Goal: Task Accomplishment & Management: Use online tool/utility

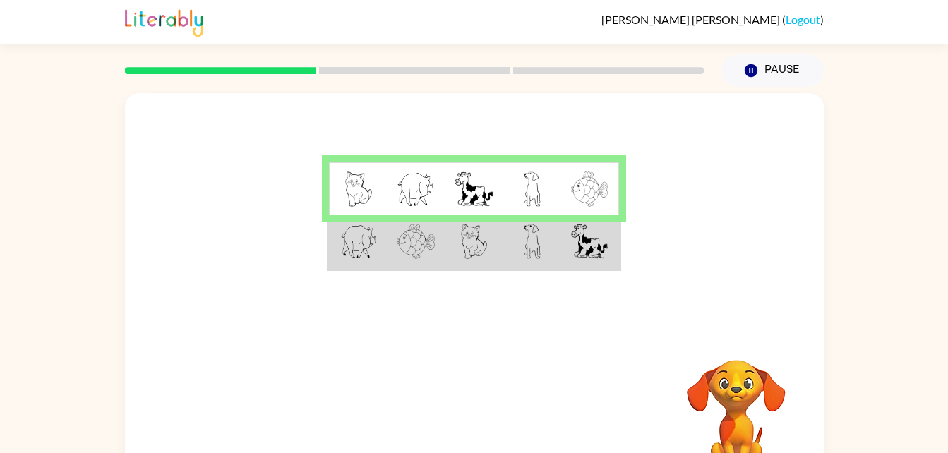
click at [352, 186] on img at bounding box center [358, 189] width 27 height 35
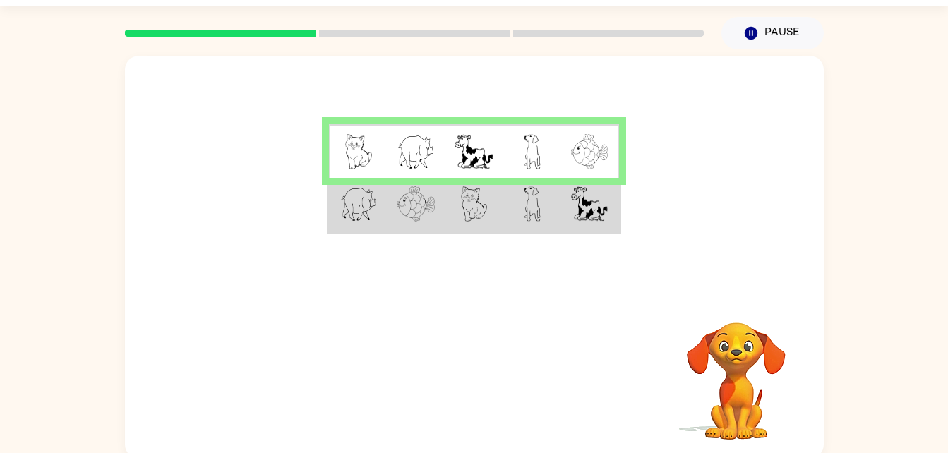
scroll to position [43, 0]
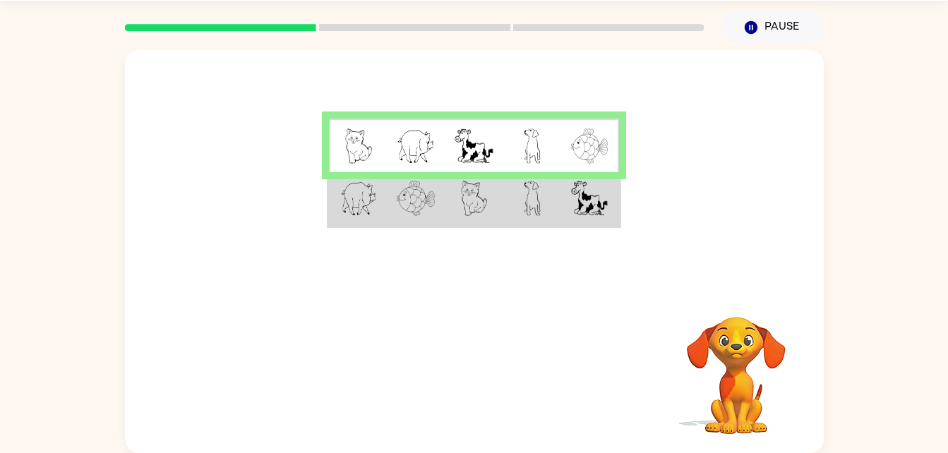
click at [722, 407] on video "Your browser must support playing .mp4 files to use Literably. Please try using…" at bounding box center [736, 365] width 141 height 141
click at [340, 201] on img at bounding box center [358, 198] width 37 height 35
click at [347, 193] on img at bounding box center [358, 198] width 37 height 35
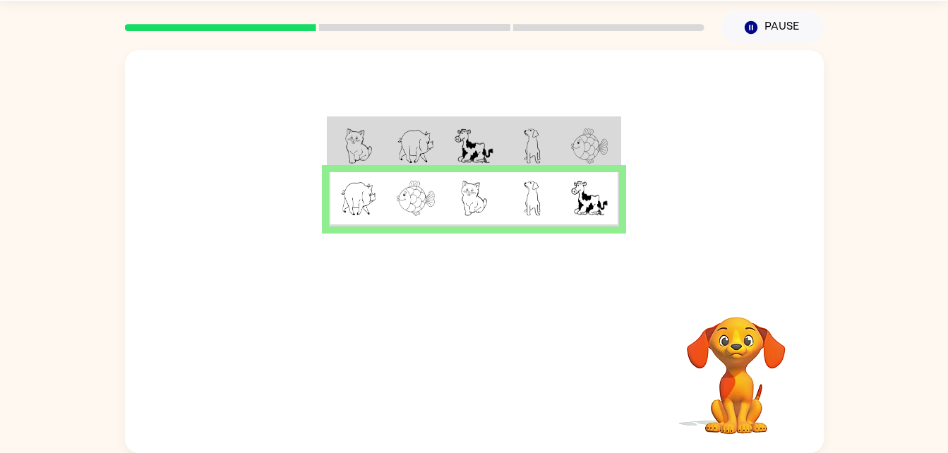
click at [367, 136] on img at bounding box center [358, 146] width 27 height 35
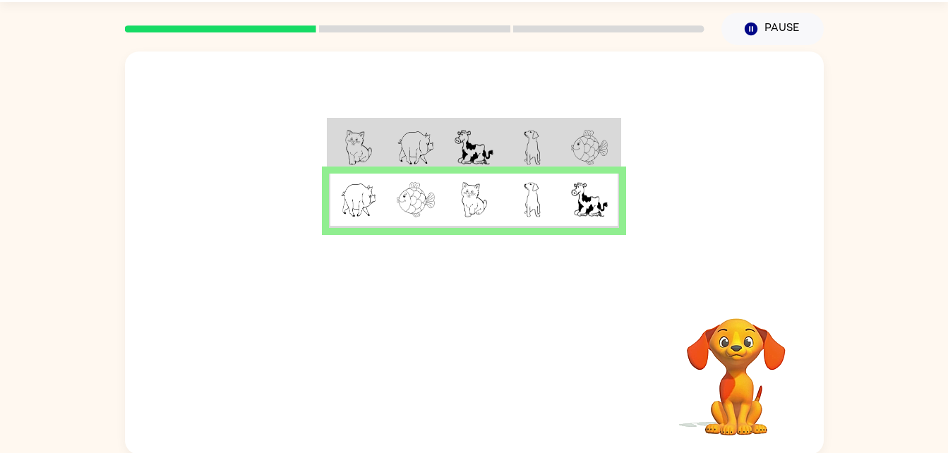
click at [350, 155] on img at bounding box center [358, 147] width 27 height 35
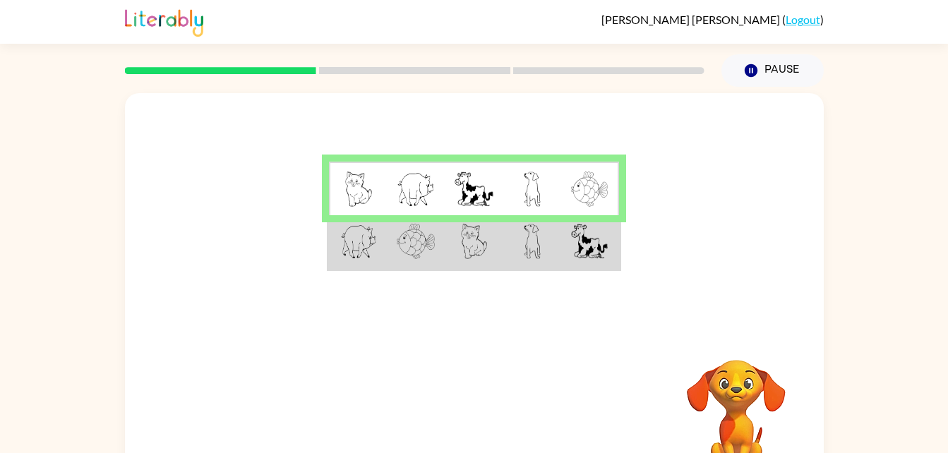
click at [559, 261] on td at bounding box center [533, 242] width 58 height 54
click at [544, 261] on td at bounding box center [533, 242] width 58 height 54
click at [532, 251] on img at bounding box center [532, 241] width 17 height 35
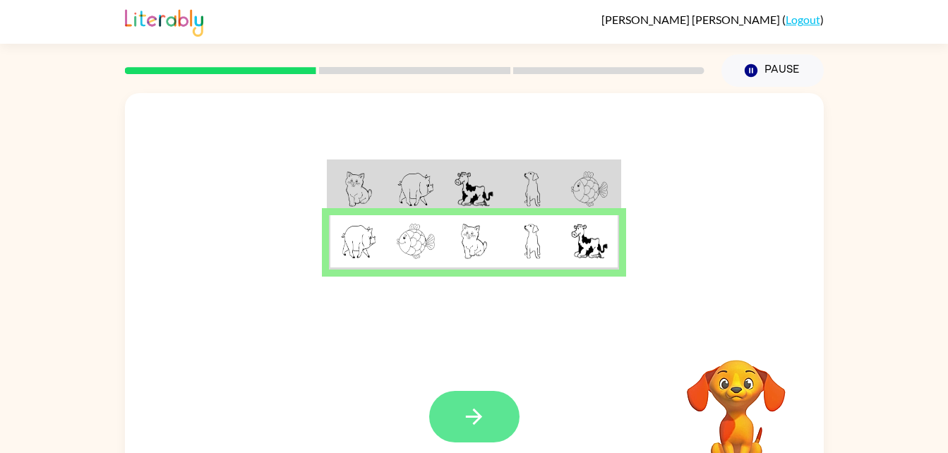
click at [479, 433] on button "button" at bounding box center [474, 417] width 90 height 52
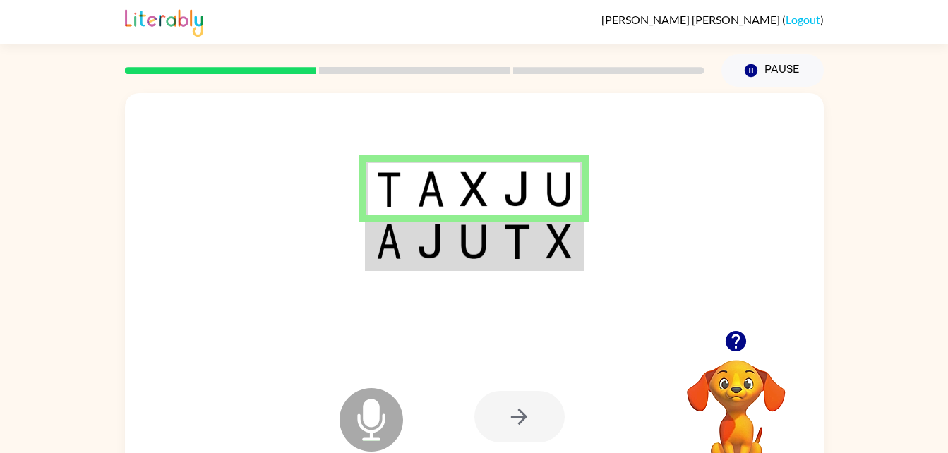
click at [528, 245] on img at bounding box center [517, 241] width 27 height 35
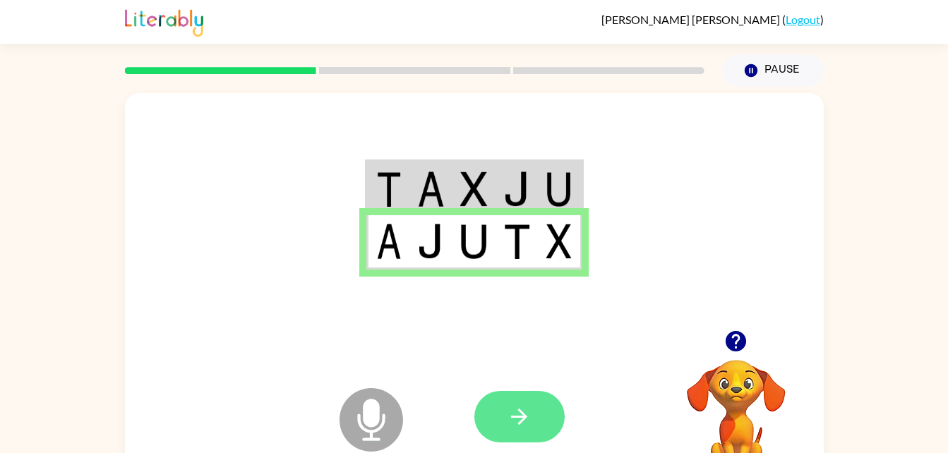
click at [551, 405] on button "button" at bounding box center [520, 417] width 90 height 52
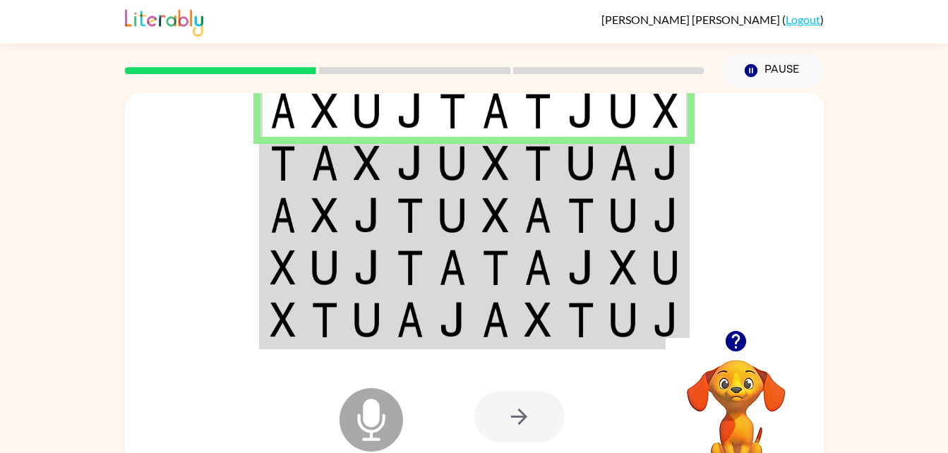
click at [528, 430] on div at bounding box center [520, 417] width 90 height 52
click at [397, 191] on td at bounding box center [410, 215] width 43 height 52
click at [411, 165] on img at bounding box center [410, 162] width 27 height 35
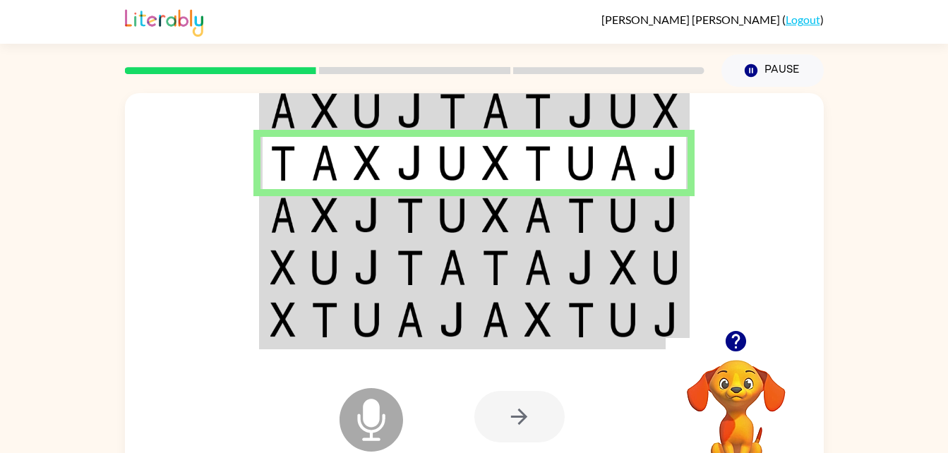
click at [479, 210] on td at bounding box center [496, 215] width 43 height 52
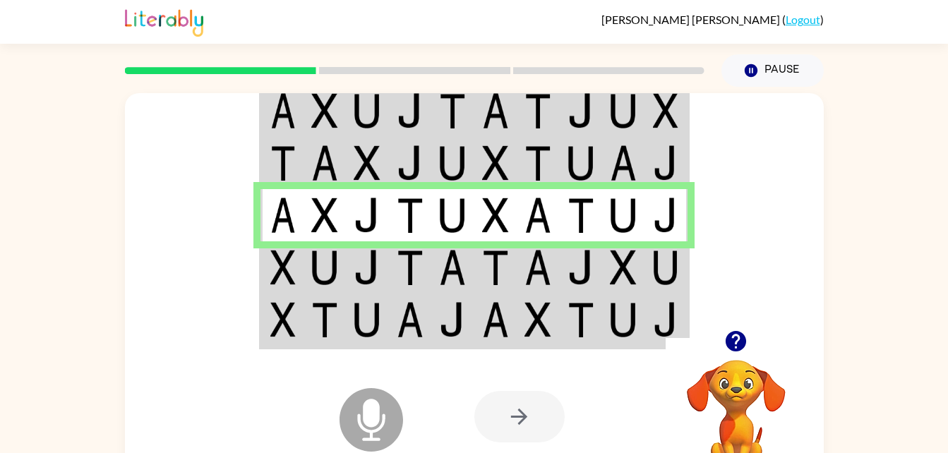
click at [434, 272] on td at bounding box center [452, 268] width 43 height 52
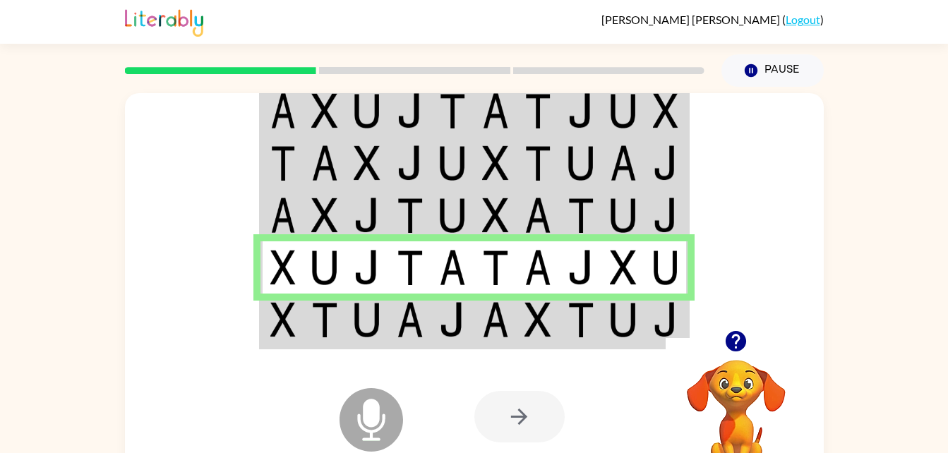
click at [443, 271] on img at bounding box center [452, 267] width 27 height 35
click at [398, 328] on img at bounding box center [410, 319] width 27 height 35
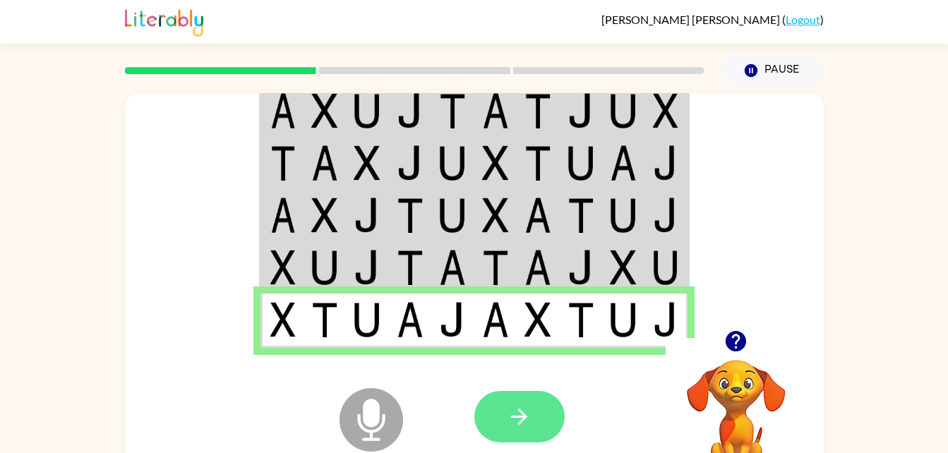
click at [506, 416] on button "button" at bounding box center [520, 417] width 90 height 52
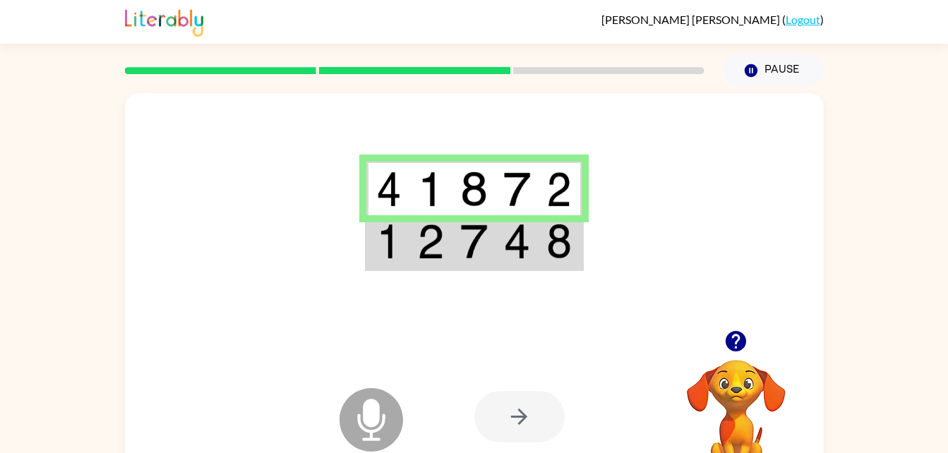
click at [479, 253] on img at bounding box center [473, 241] width 27 height 35
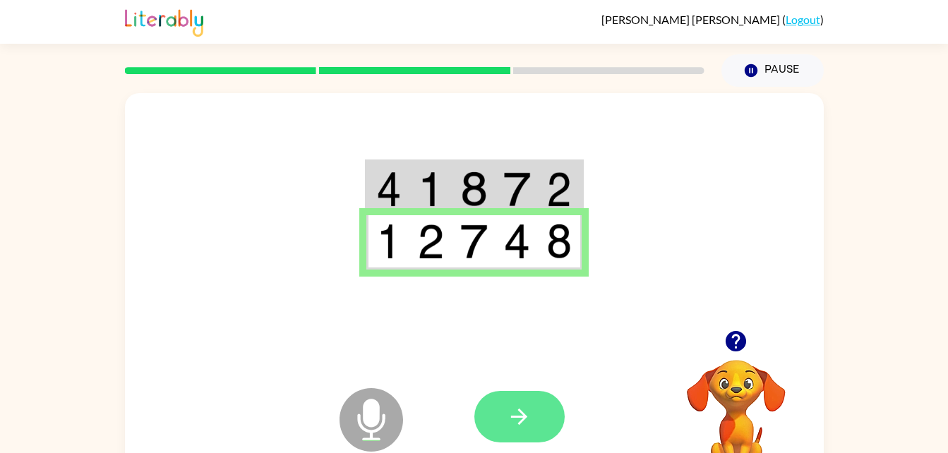
click at [510, 414] on icon "button" at bounding box center [519, 417] width 25 height 25
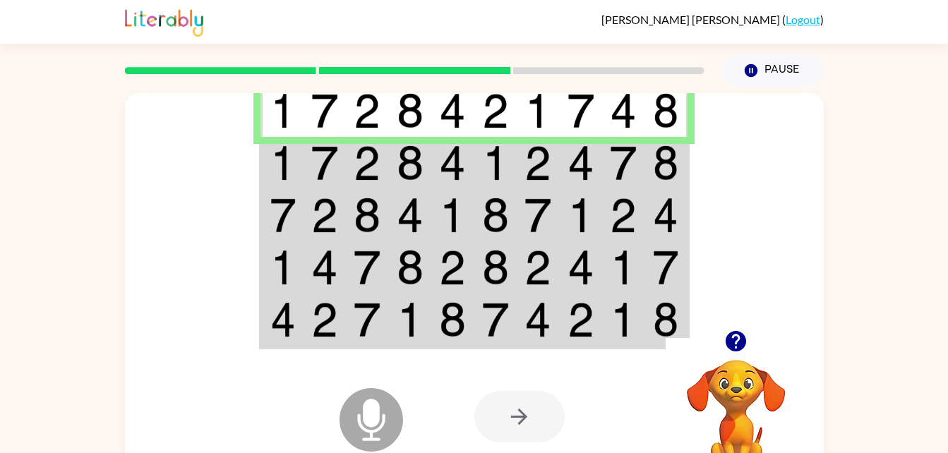
click at [428, 174] on td at bounding box center [410, 163] width 43 height 52
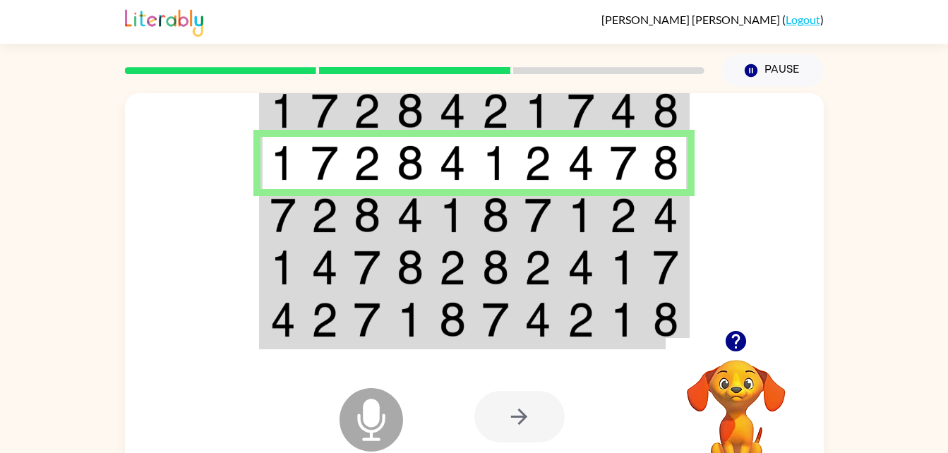
click at [482, 220] on img at bounding box center [495, 215] width 27 height 35
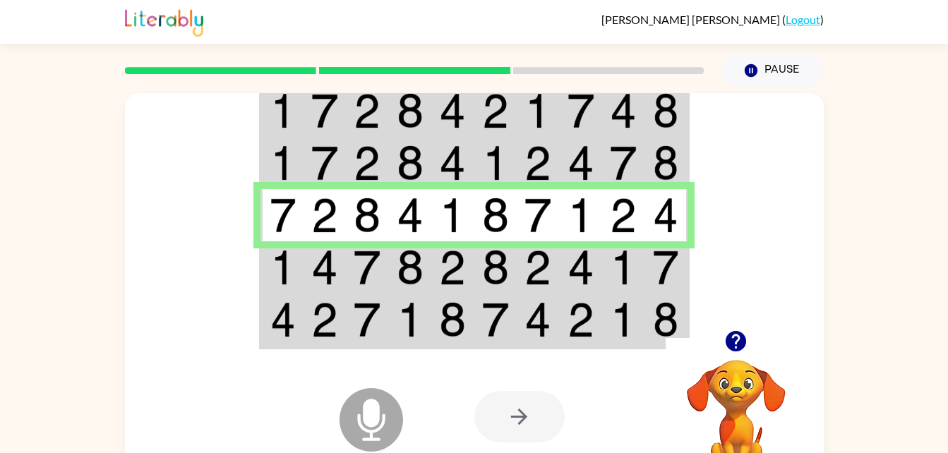
click at [463, 297] on td at bounding box center [452, 321] width 43 height 54
click at [445, 281] on img at bounding box center [452, 267] width 27 height 35
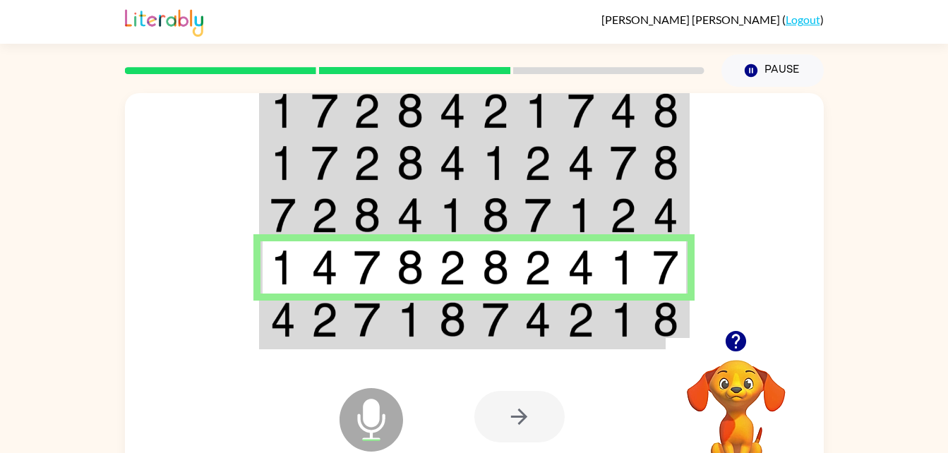
click at [511, 322] on td at bounding box center [496, 321] width 43 height 54
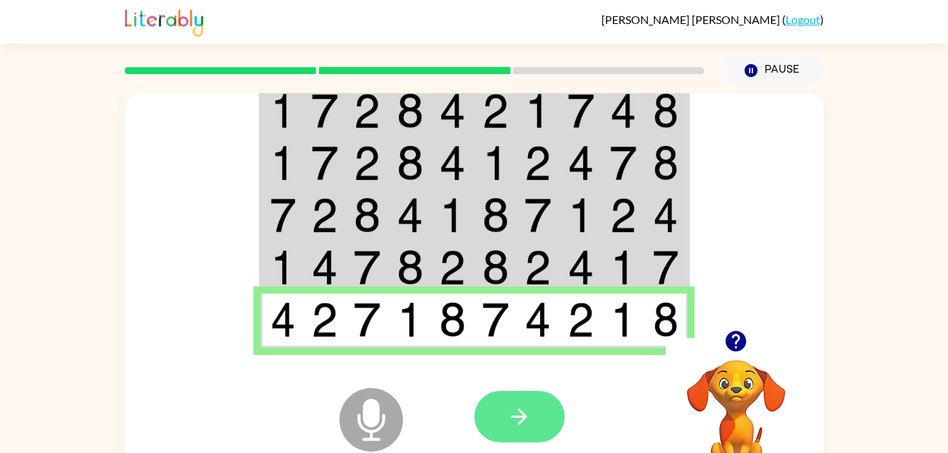
click at [524, 429] on icon "button" at bounding box center [519, 417] width 25 height 25
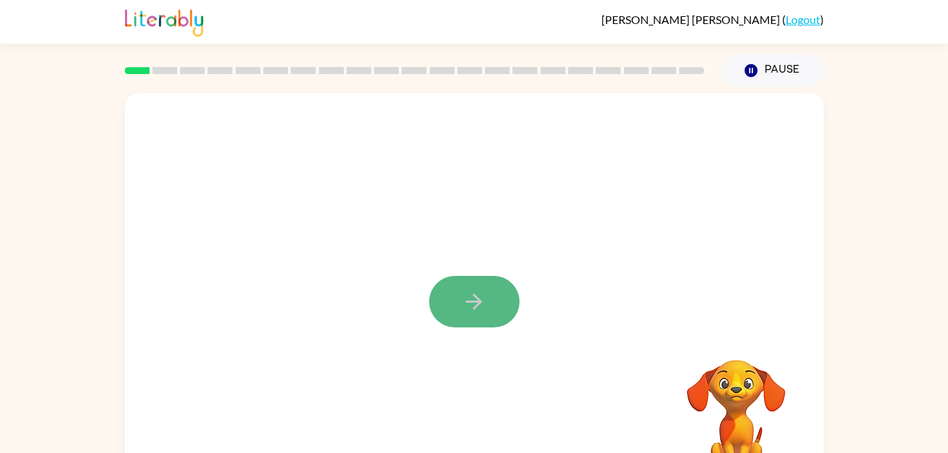
click at [486, 304] on icon "button" at bounding box center [474, 302] width 25 height 25
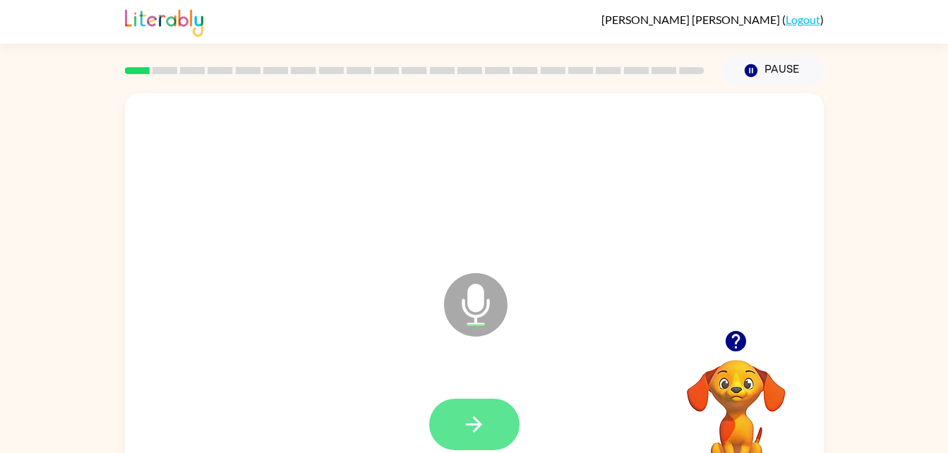
click at [479, 424] on icon "button" at bounding box center [474, 425] width 16 height 16
click at [454, 412] on button "button" at bounding box center [474, 425] width 90 height 52
click at [489, 415] on button "button" at bounding box center [474, 425] width 90 height 52
click at [473, 448] on button "button" at bounding box center [474, 425] width 90 height 52
click at [498, 440] on button "button" at bounding box center [474, 425] width 90 height 52
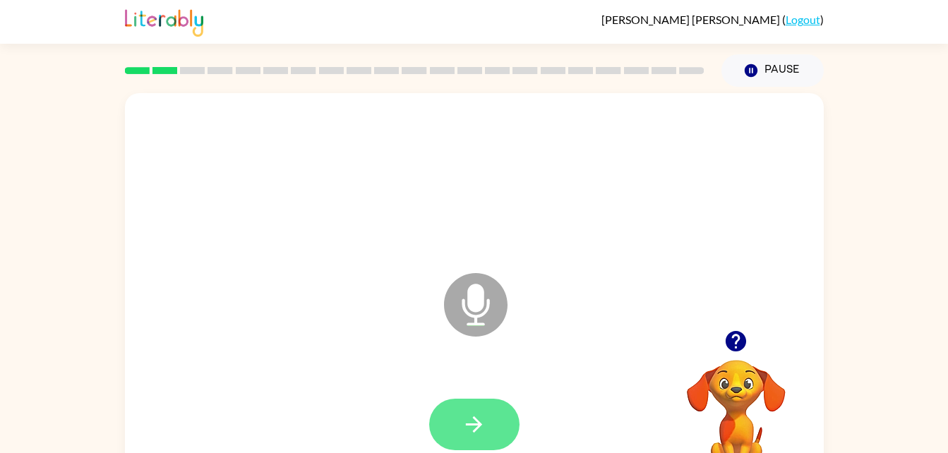
click at [480, 403] on button "button" at bounding box center [474, 425] width 90 height 52
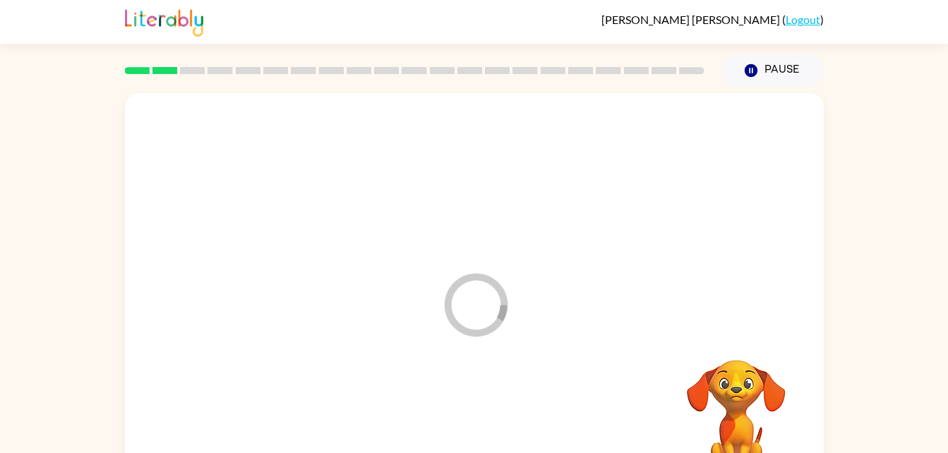
click at [482, 420] on div at bounding box center [474, 425] width 671 height 116
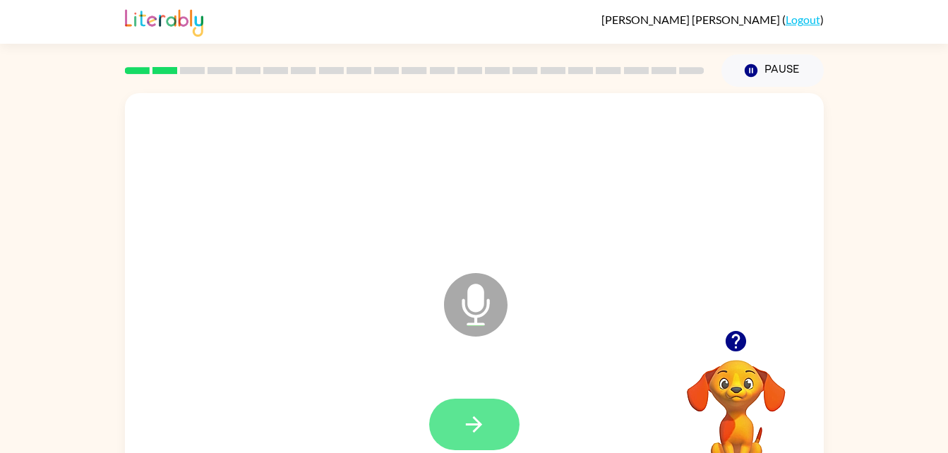
click at [457, 439] on button "button" at bounding box center [474, 425] width 90 height 52
click at [470, 421] on icon "button" at bounding box center [474, 424] width 25 height 25
click at [452, 438] on button "button" at bounding box center [474, 425] width 90 height 52
click at [465, 429] on icon "button" at bounding box center [474, 424] width 25 height 25
click at [482, 423] on icon "button" at bounding box center [474, 424] width 25 height 25
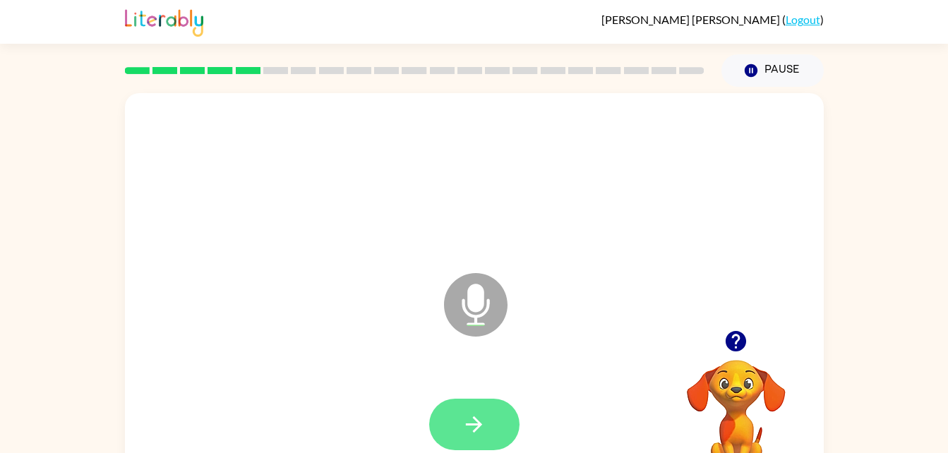
click at [453, 406] on button "button" at bounding box center [474, 425] width 90 height 52
click at [476, 438] on button "button" at bounding box center [474, 425] width 90 height 52
click at [472, 423] on icon "button" at bounding box center [474, 424] width 25 height 25
click at [483, 422] on icon "button" at bounding box center [474, 424] width 25 height 25
click at [500, 410] on button "button" at bounding box center [474, 425] width 90 height 52
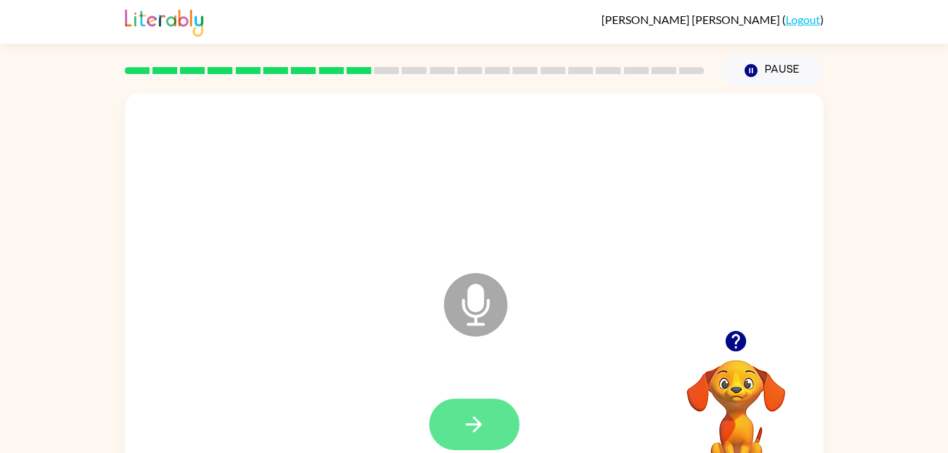
click at [491, 435] on button "button" at bounding box center [474, 425] width 90 height 52
click at [468, 428] on icon "button" at bounding box center [474, 424] width 25 height 25
click at [479, 429] on icon "button" at bounding box center [474, 424] width 25 height 25
click at [468, 439] on button "button" at bounding box center [474, 425] width 90 height 52
click at [463, 424] on icon "button" at bounding box center [474, 424] width 25 height 25
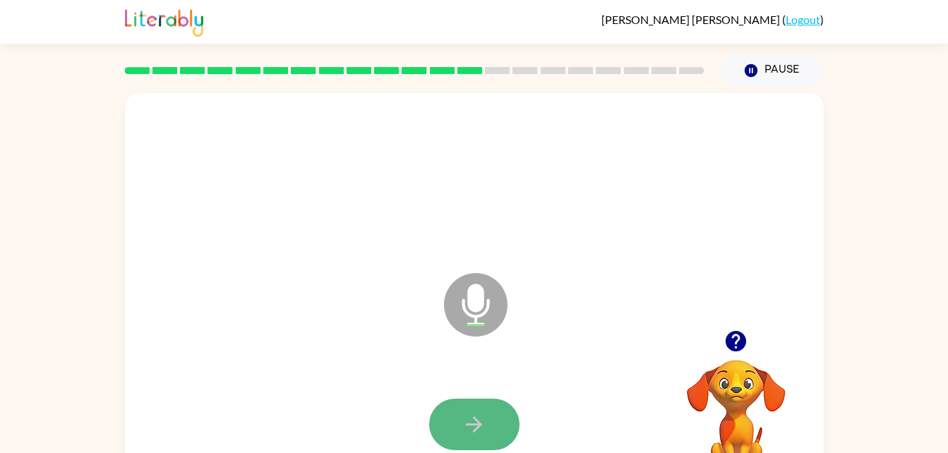
click at [456, 425] on button "button" at bounding box center [474, 425] width 90 height 52
click at [465, 425] on icon "button" at bounding box center [474, 424] width 25 height 25
click at [479, 434] on icon "button" at bounding box center [474, 424] width 25 height 25
click at [463, 400] on button "button" at bounding box center [474, 425] width 90 height 52
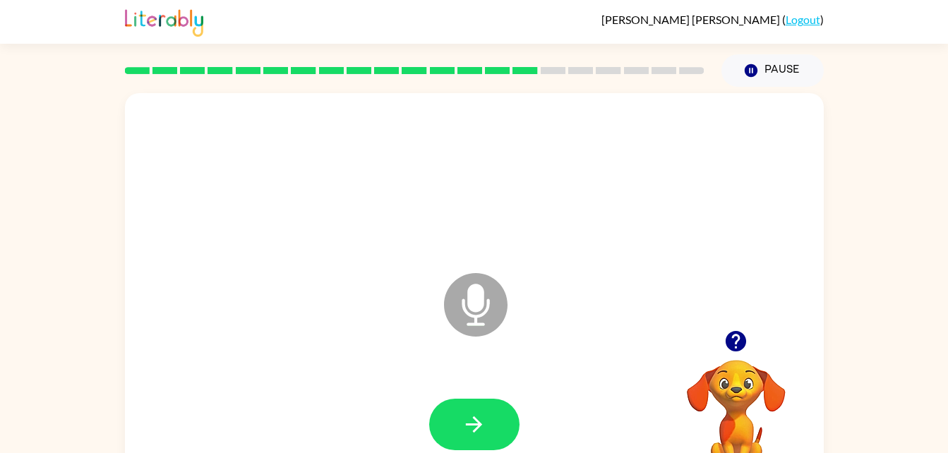
click at [429, 413] on div at bounding box center [474, 425] width 90 height 52
click at [439, 424] on button "button" at bounding box center [474, 425] width 90 height 52
click at [472, 441] on button "button" at bounding box center [474, 425] width 90 height 52
click at [457, 418] on button "button" at bounding box center [474, 425] width 90 height 52
click at [482, 433] on icon "button" at bounding box center [474, 424] width 25 height 25
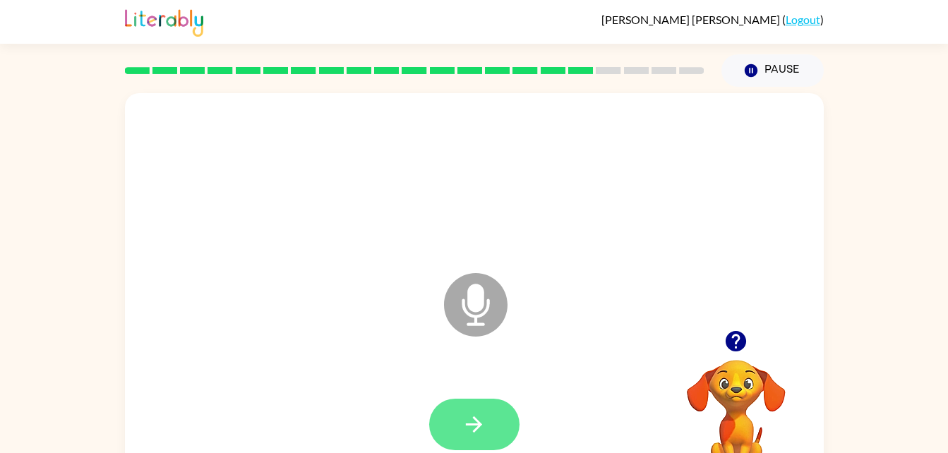
click at [454, 412] on button "button" at bounding box center [474, 425] width 90 height 52
click at [479, 441] on button "button" at bounding box center [474, 425] width 90 height 52
click at [467, 399] on button "button" at bounding box center [474, 425] width 90 height 52
click at [480, 403] on button "button" at bounding box center [474, 425] width 90 height 52
click at [496, 431] on button "button" at bounding box center [474, 425] width 90 height 52
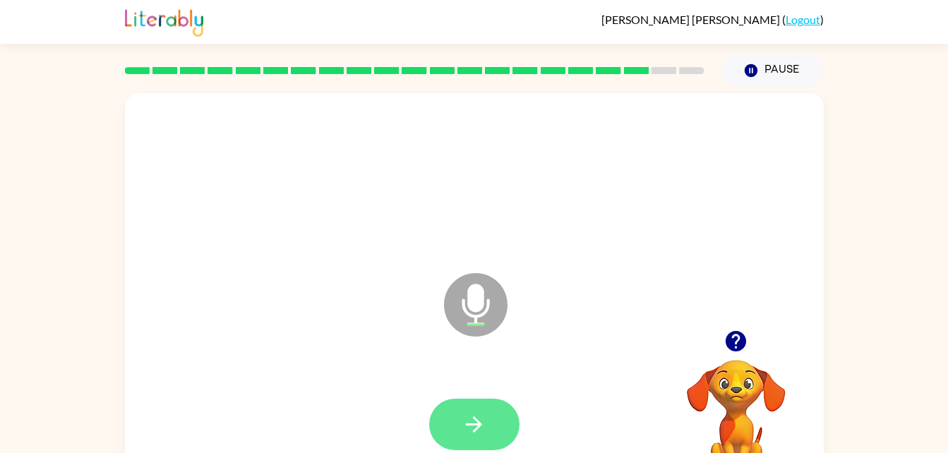
click at [475, 430] on icon "button" at bounding box center [474, 425] width 16 height 16
click at [477, 418] on icon "button" at bounding box center [474, 424] width 25 height 25
click at [496, 432] on button "button" at bounding box center [474, 425] width 90 height 52
click at [479, 439] on button "button" at bounding box center [474, 425] width 90 height 52
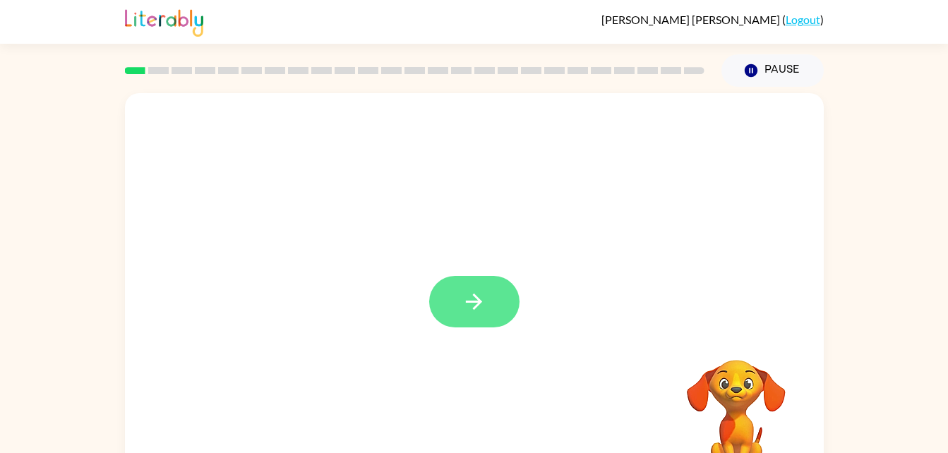
click at [448, 319] on button "button" at bounding box center [474, 302] width 90 height 52
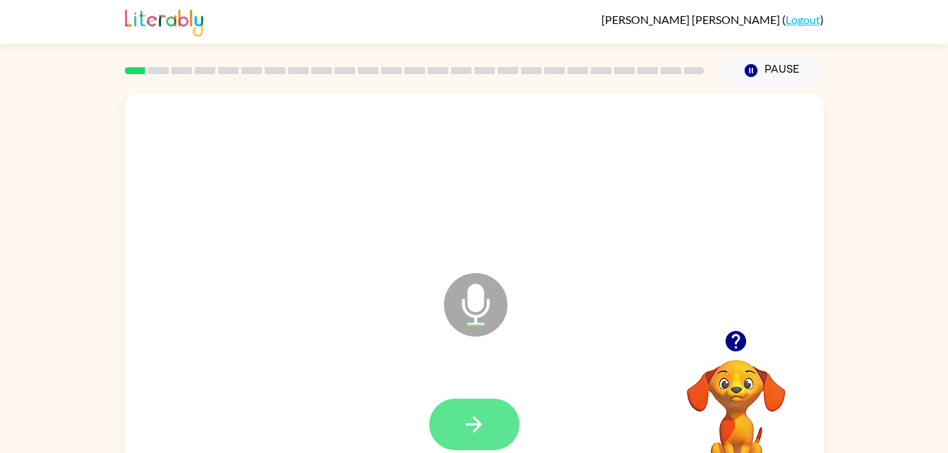
click at [475, 412] on icon "button" at bounding box center [474, 424] width 25 height 25
click at [439, 440] on button "button" at bounding box center [474, 425] width 90 height 52
click at [486, 420] on icon "button" at bounding box center [474, 424] width 25 height 25
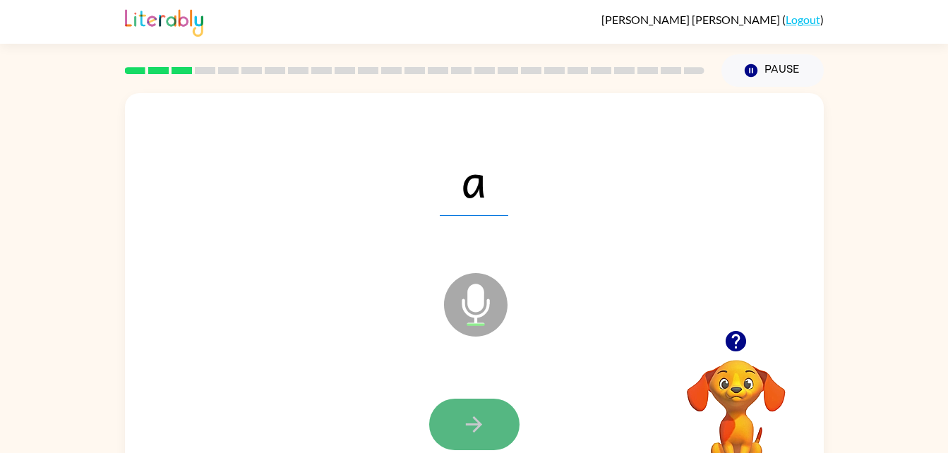
click at [482, 415] on icon "button" at bounding box center [474, 424] width 25 height 25
click at [431, 419] on button "button" at bounding box center [474, 425] width 90 height 52
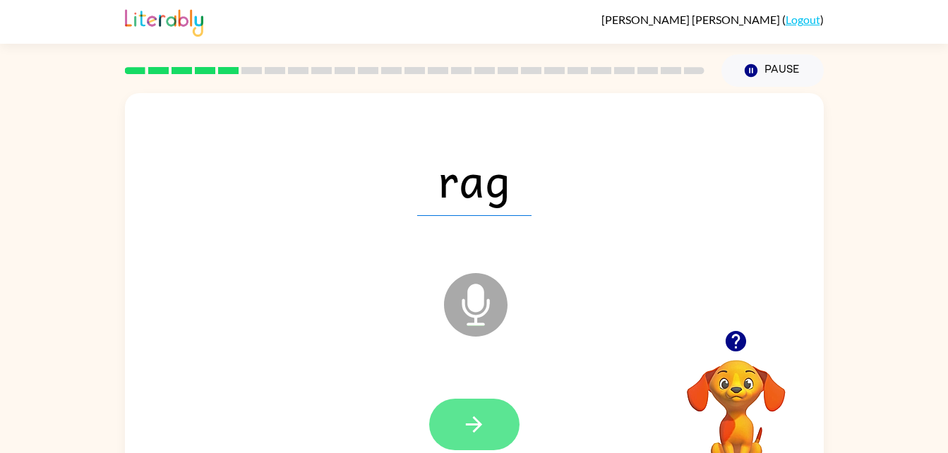
click at [490, 407] on button "button" at bounding box center [474, 425] width 90 height 52
click at [472, 423] on icon "button" at bounding box center [474, 424] width 25 height 25
click at [460, 421] on button "button" at bounding box center [474, 425] width 90 height 52
click at [485, 431] on icon "button" at bounding box center [474, 424] width 25 height 25
click at [458, 424] on button "button" at bounding box center [474, 425] width 90 height 52
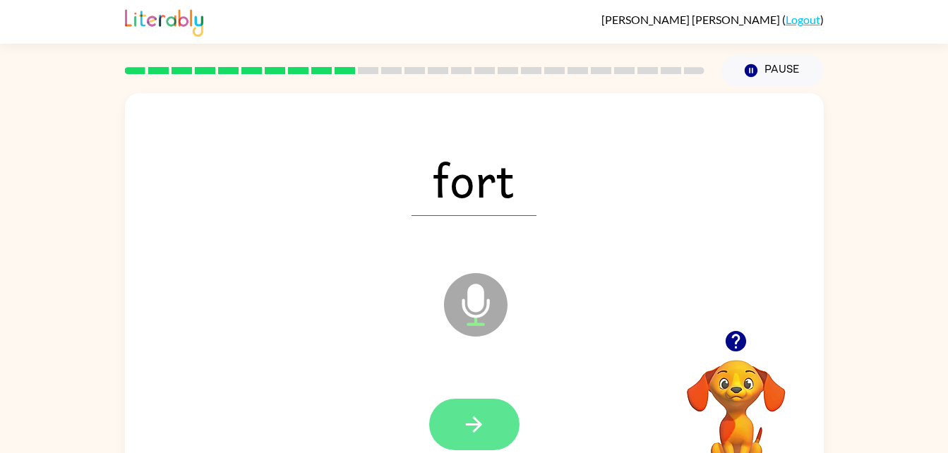
click at [473, 415] on icon "button" at bounding box center [474, 424] width 25 height 25
click at [453, 439] on button "button" at bounding box center [474, 425] width 90 height 52
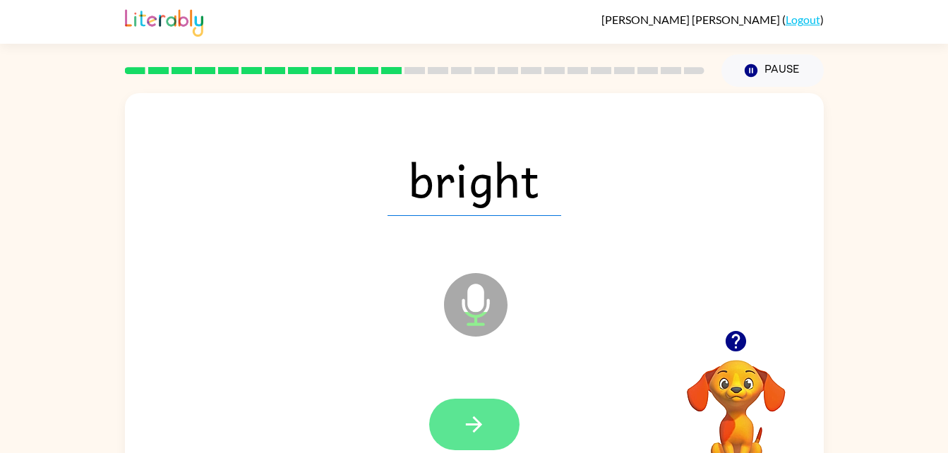
click at [479, 420] on icon "button" at bounding box center [474, 424] width 25 height 25
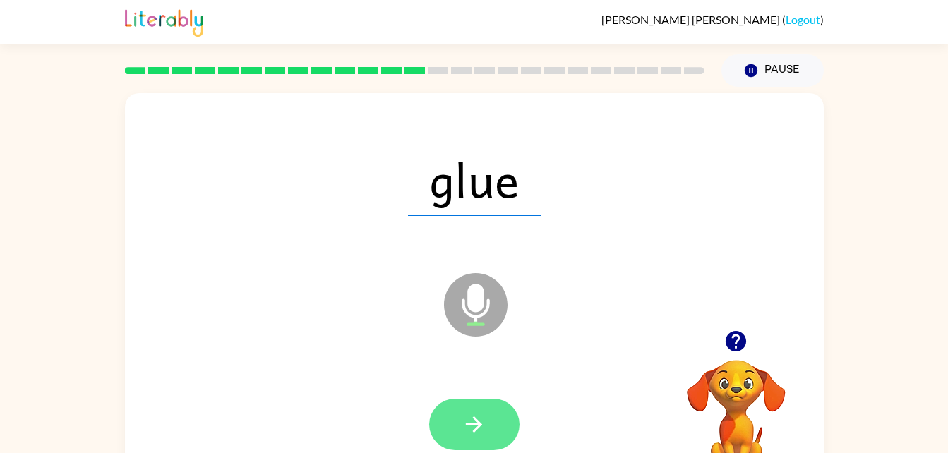
click at [460, 441] on button "button" at bounding box center [474, 425] width 90 height 52
click at [479, 447] on button "button" at bounding box center [474, 425] width 90 height 52
click at [479, 434] on icon "button" at bounding box center [474, 424] width 25 height 25
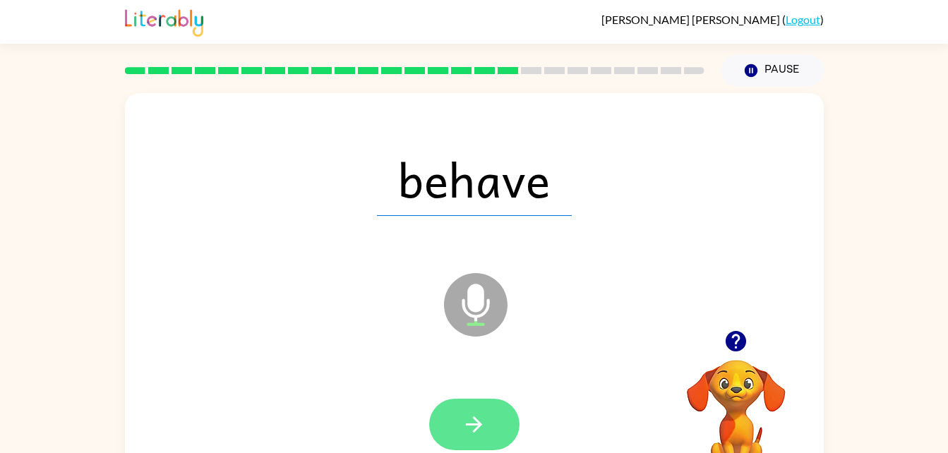
click at [472, 435] on icon "button" at bounding box center [474, 424] width 25 height 25
click at [461, 414] on button "button" at bounding box center [474, 425] width 90 height 52
click at [467, 420] on icon "button" at bounding box center [474, 424] width 25 height 25
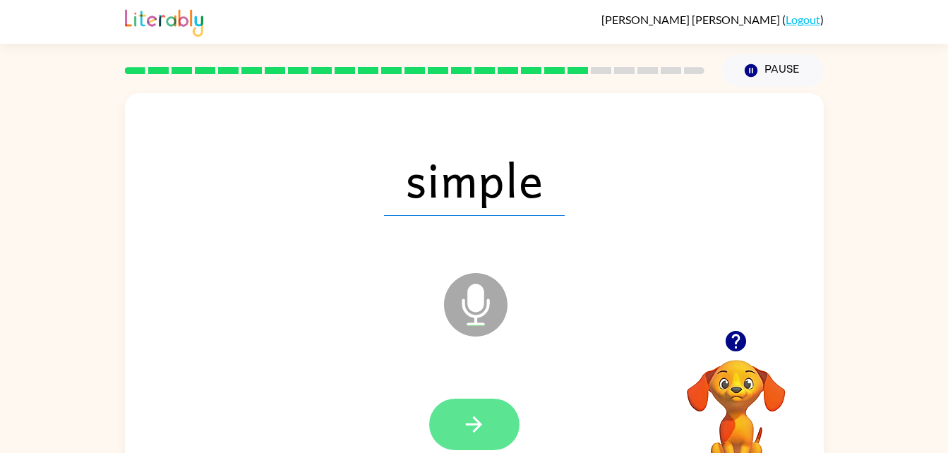
click at [485, 424] on icon "button" at bounding box center [474, 424] width 25 height 25
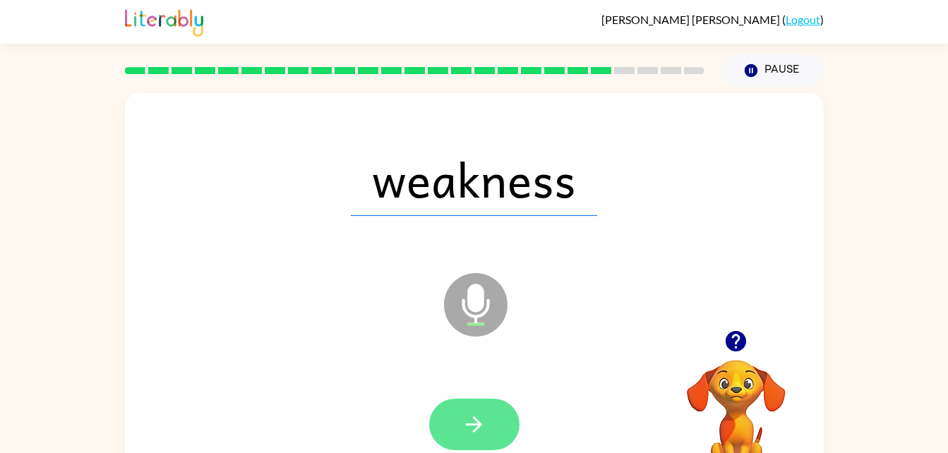
click at [496, 424] on button "button" at bounding box center [474, 425] width 90 height 52
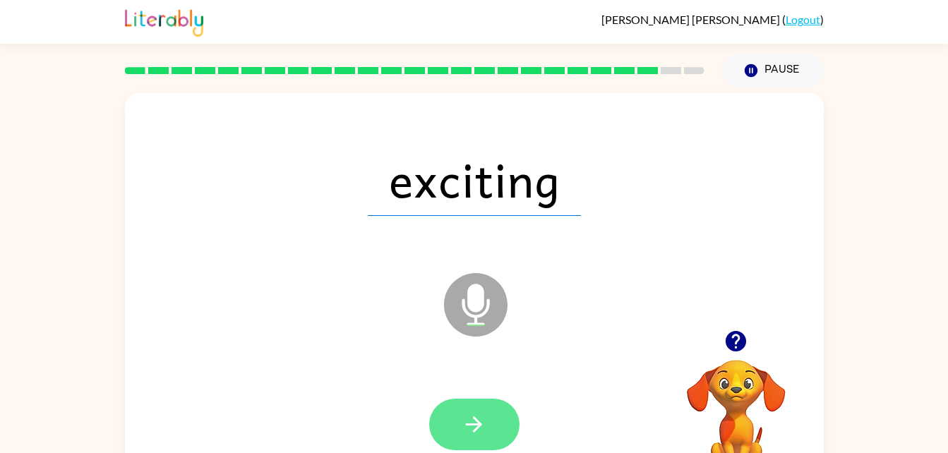
click at [469, 399] on button "button" at bounding box center [474, 425] width 90 height 52
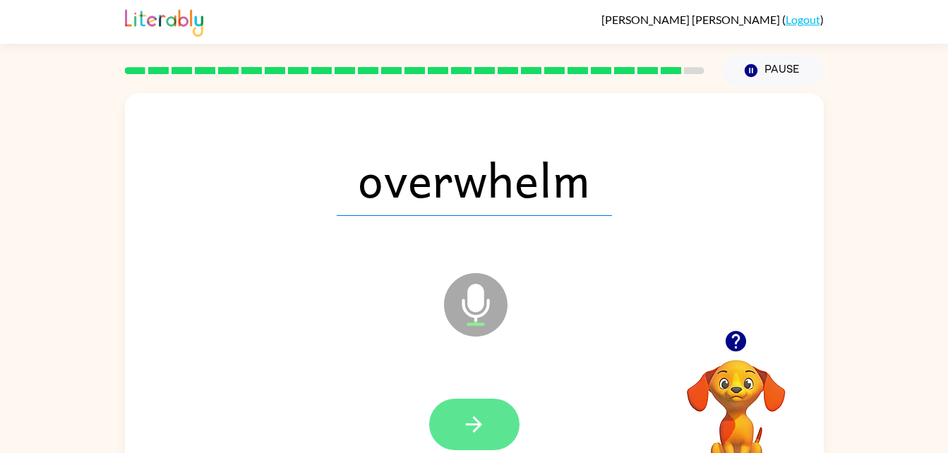
click at [471, 448] on button "button" at bounding box center [474, 425] width 90 height 52
